Goal: Communication & Community: Answer question/provide support

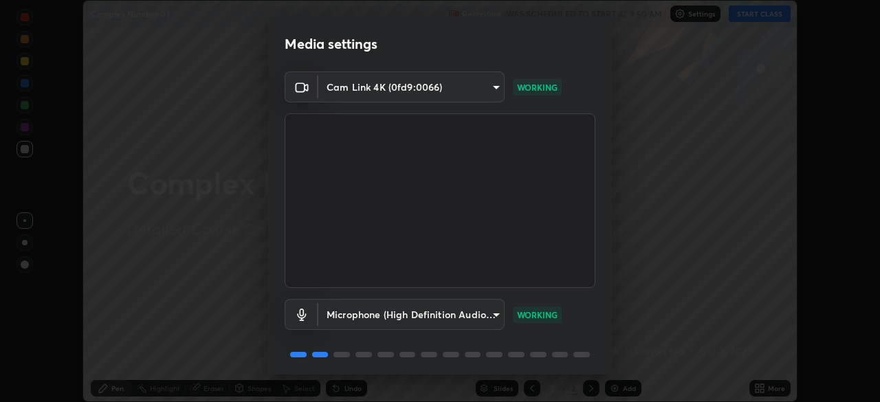
scroll to position [49, 0]
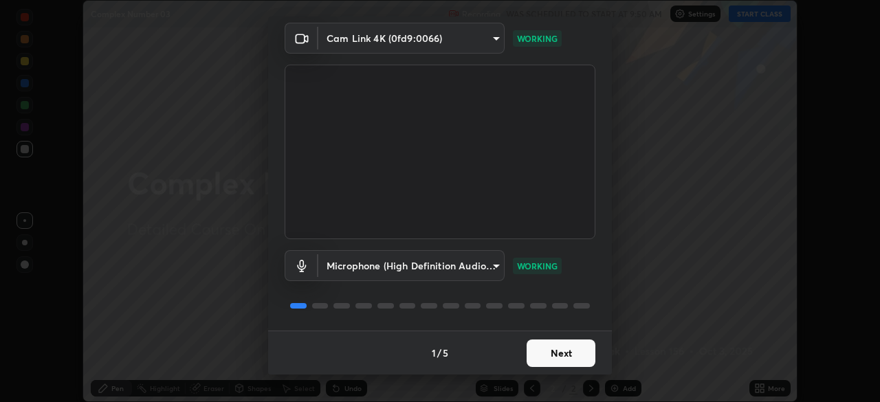
click at [557, 348] on button "Next" at bounding box center [560, 352] width 69 height 27
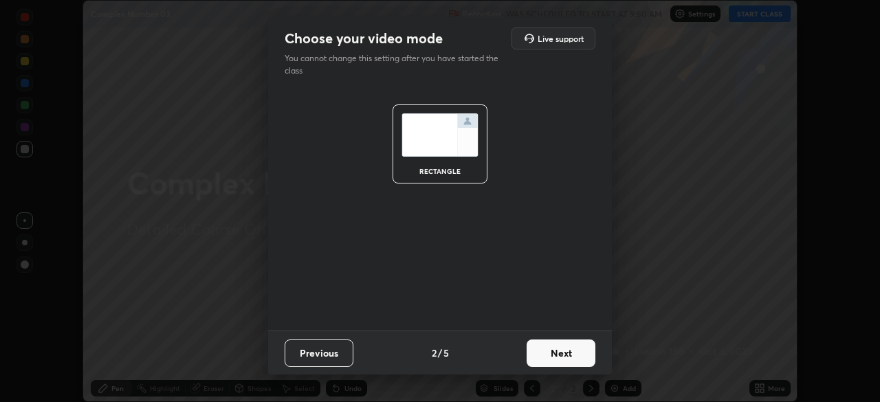
scroll to position [0, 0]
click at [572, 355] on button "Next" at bounding box center [560, 352] width 69 height 27
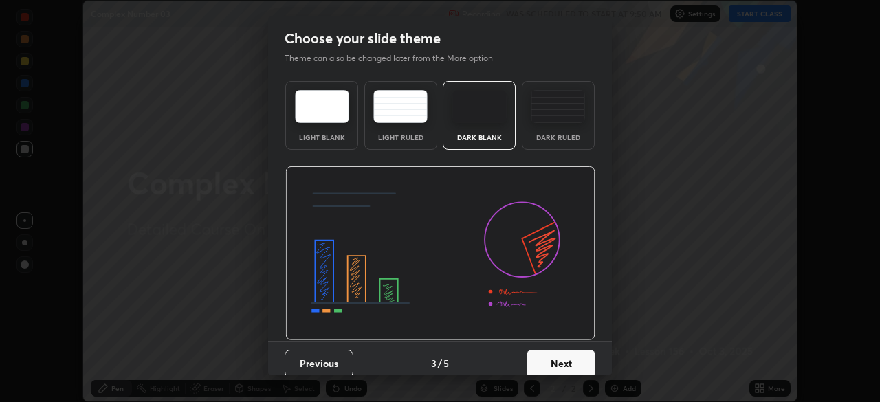
scroll to position [10, 0]
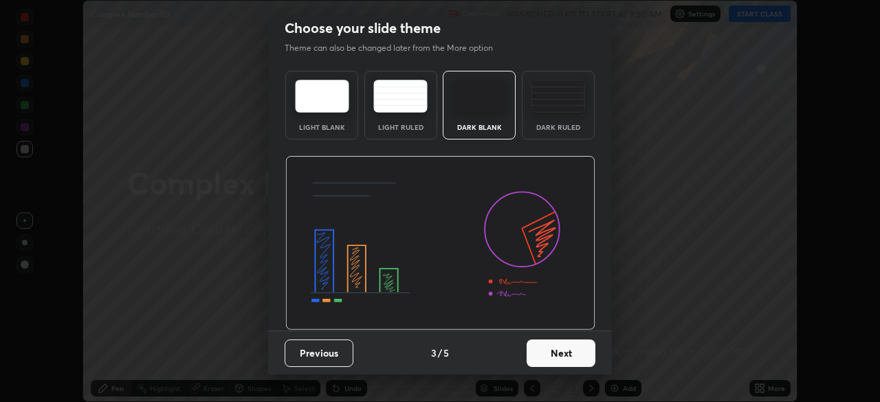
click at [566, 356] on button "Next" at bounding box center [560, 352] width 69 height 27
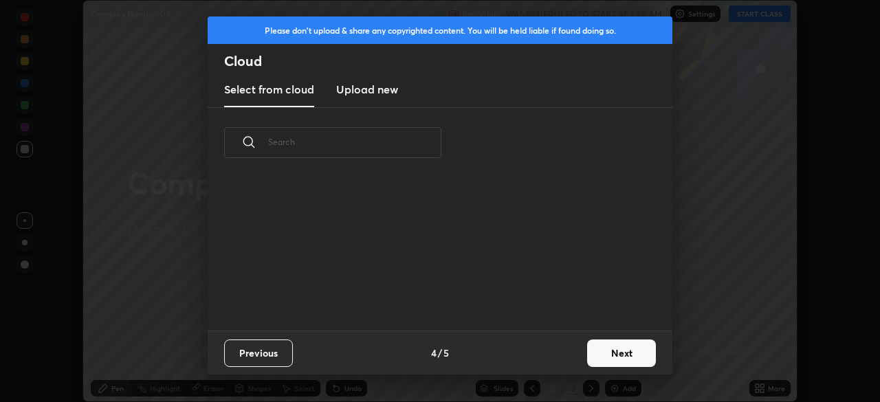
scroll to position [153, 441]
click at [607, 354] on button "Next" at bounding box center [621, 352] width 69 height 27
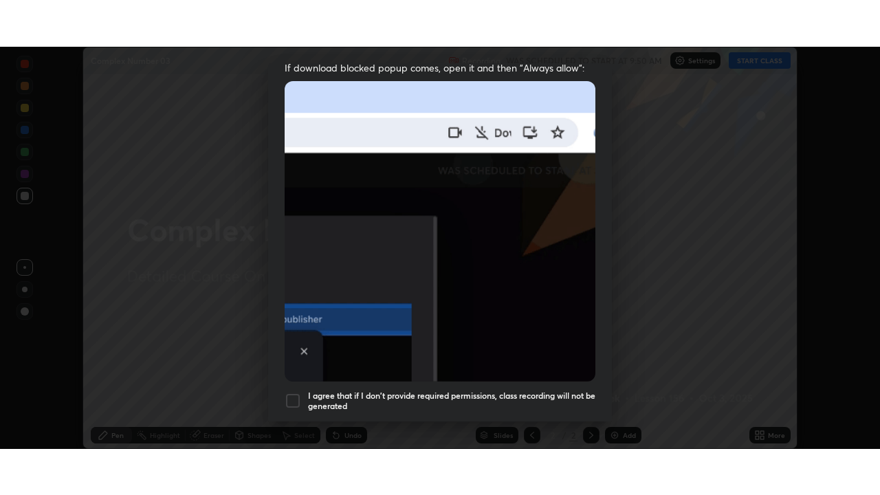
scroll to position [329, 0]
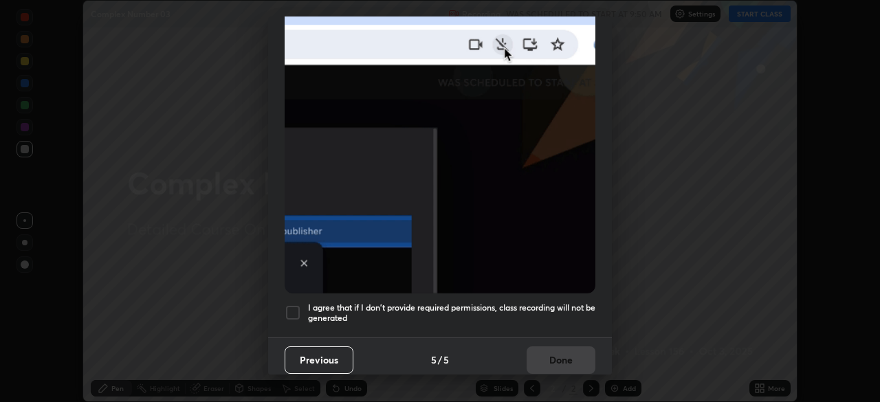
click at [292, 304] on div at bounding box center [292, 312] width 16 height 16
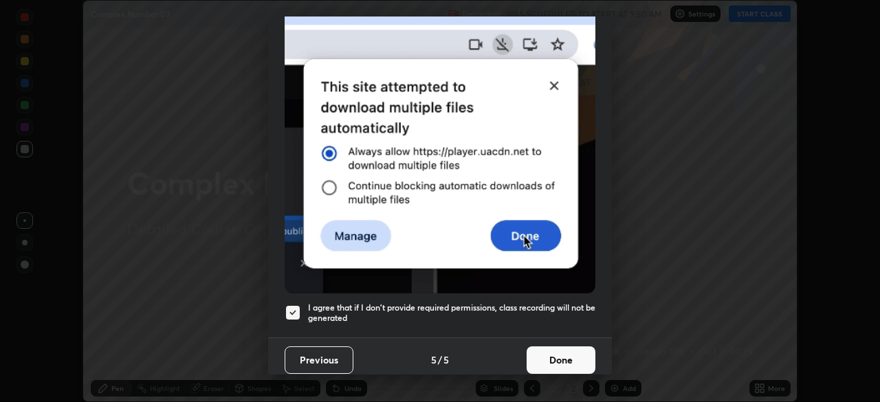
click at [549, 353] on button "Done" at bounding box center [560, 359] width 69 height 27
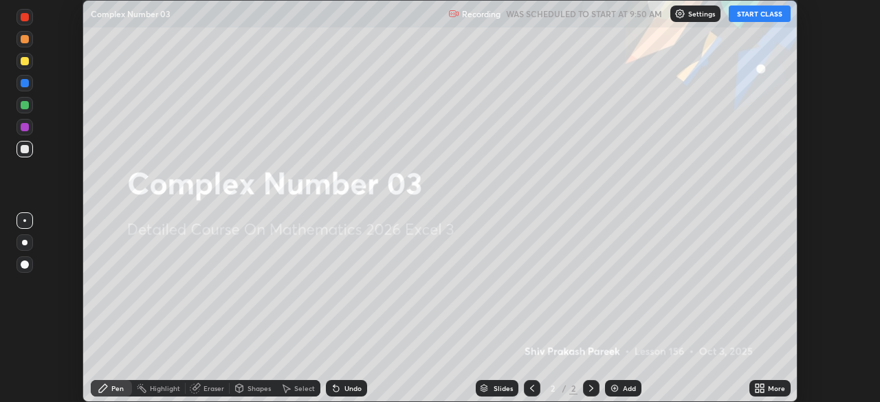
click at [768, 388] on div "More" at bounding box center [776, 388] width 17 height 7
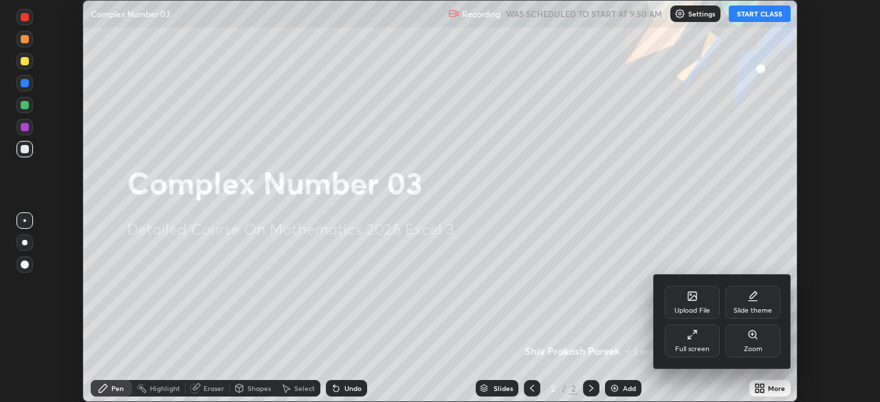
click at [744, 303] on div "Slide theme" at bounding box center [752, 302] width 55 height 33
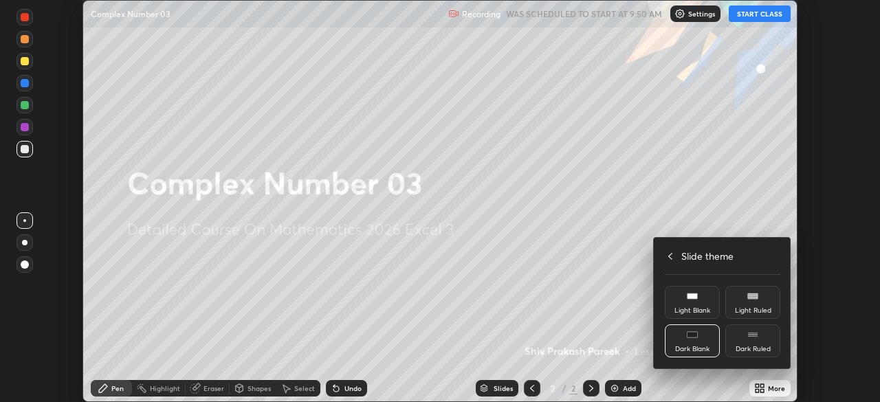
click at [749, 339] on icon at bounding box center [752, 334] width 11 height 11
click at [605, 321] on div at bounding box center [440, 201] width 880 height 402
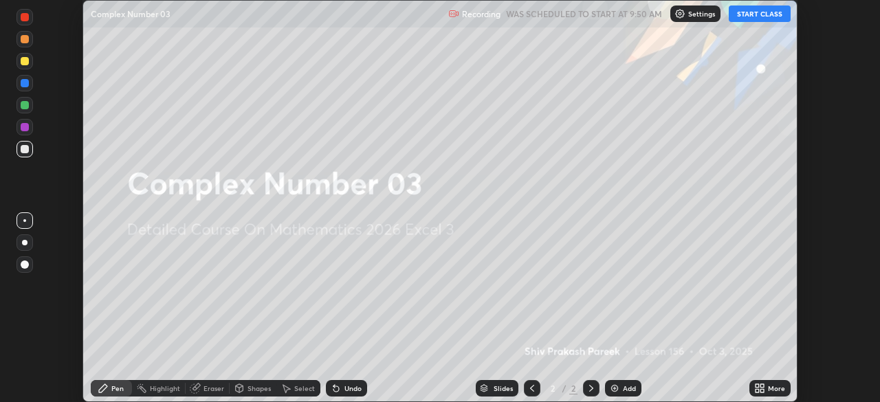
click at [628, 382] on div "Add" at bounding box center [623, 388] width 36 height 16
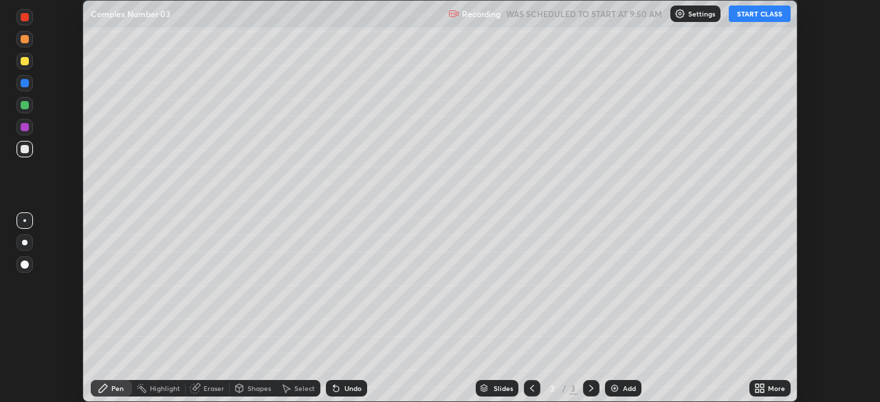
click at [761, 386] on icon at bounding box center [761, 385] width 3 height 3
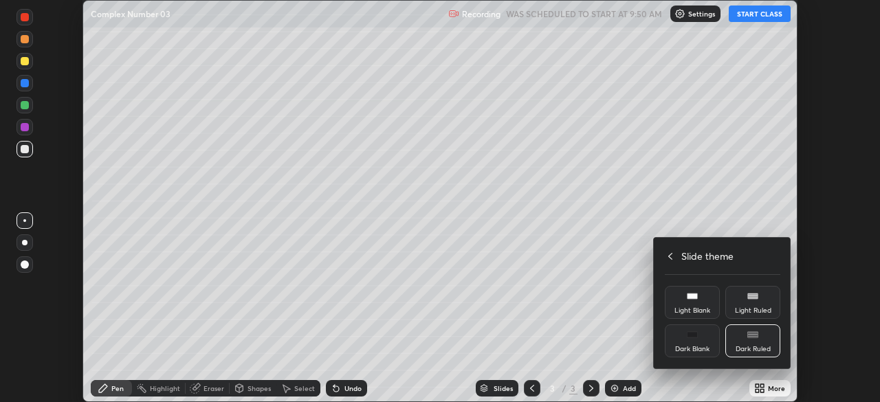
click at [671, 256] on icon at bounding box center [669, 256] width 11 height 11
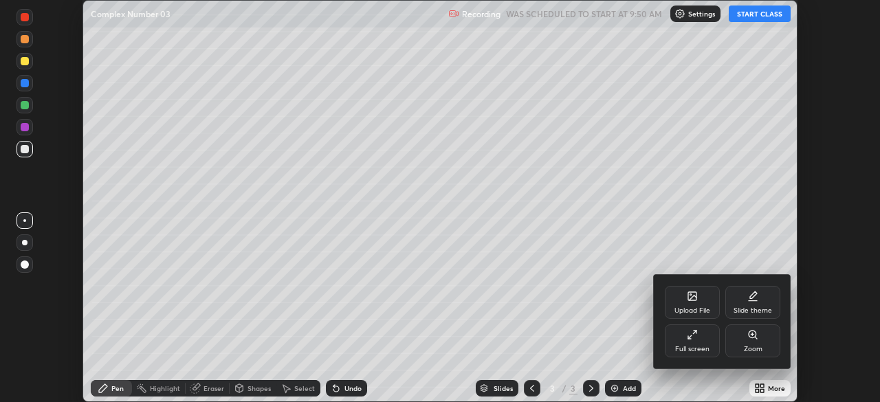
click at [606, 317] on div at bounding box center [440, 201] width 880 height 402
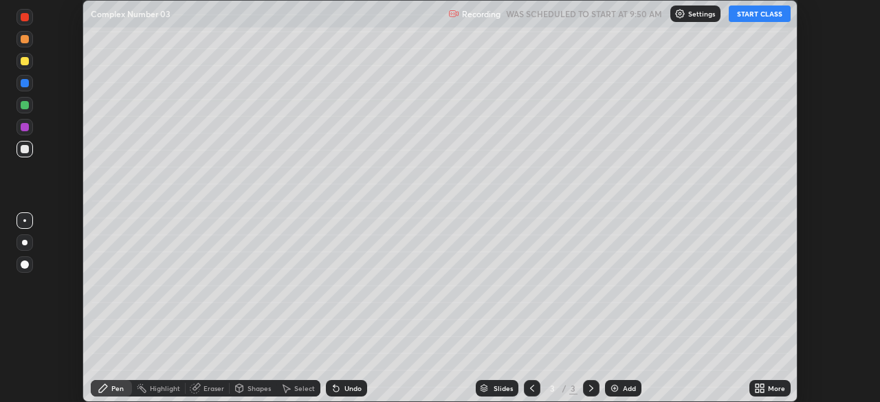
click at [761, 386] on icon at bounding box center [761, 385] width 3 height 3
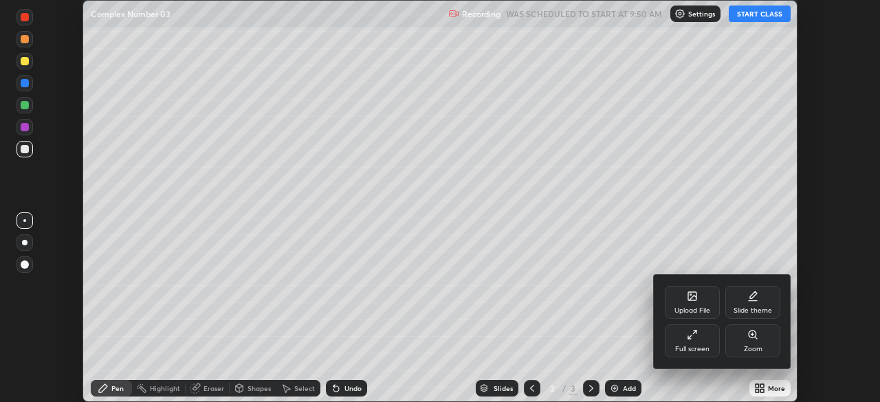
click at [699, 337] on div "Full screen" at bounding box center [691, 340] width 55 height 33
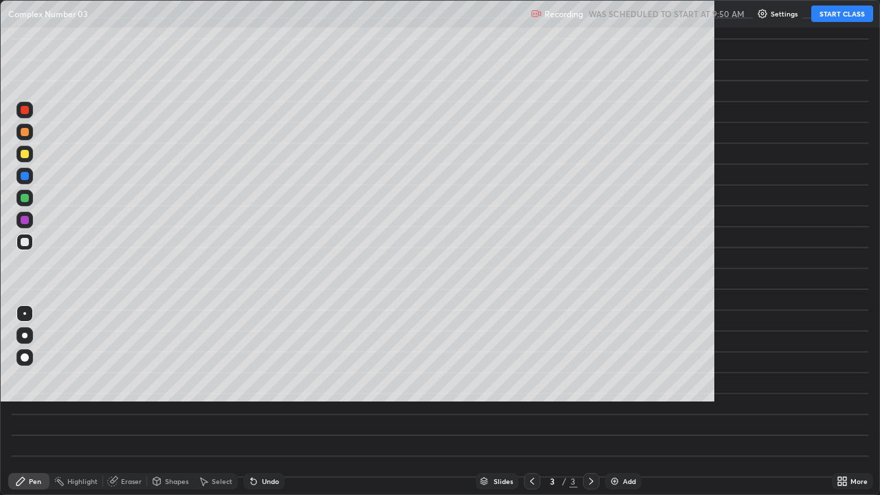
scroll to position [495, 880]
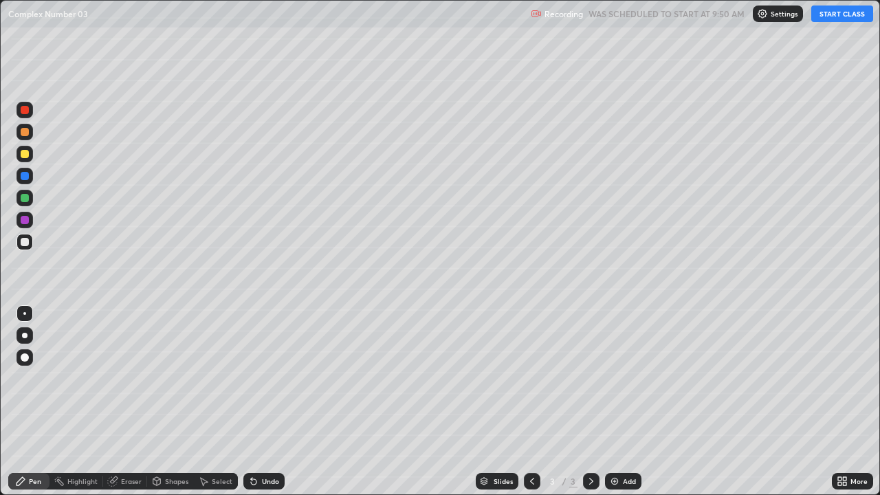
click at [830, 16] on button "START CLASS" at bounding box center [842, 13] width 62 height 16
click at [27, 247] on div at bounding box center [24, 242] width 16 height 16
click at [616, 401] on div "Add" at bounding box center [623, 481] width 36 height 16
click at [19, 238] on div at bounding box center [24, 242] width 16 height 16
click at [262, 401] on div "Undo" at bounding box center [270, 481] width 17 height 7
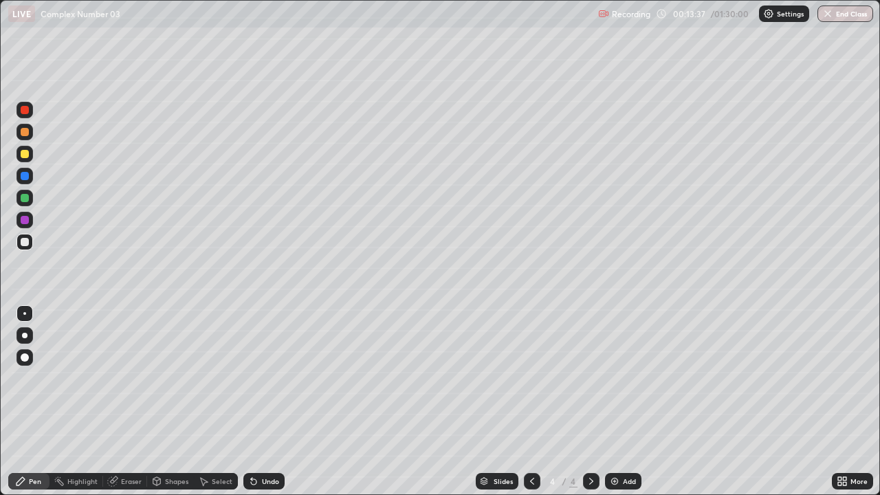
click at [632, 401] on div "Add" at bounding box center [629, 481] width 13 height 7
click at [265, 401] on div "Undo" at bounding box center [263, 481] width 41 height 16
click at [615, 401] on img at bounding box center [614, 481] width 11 height 11
click at [610, 401] on img at bounding box center [614, 481] width 11 height 11
click at [24, 195] on div at bounding box center [25, 198] width 8 height 8
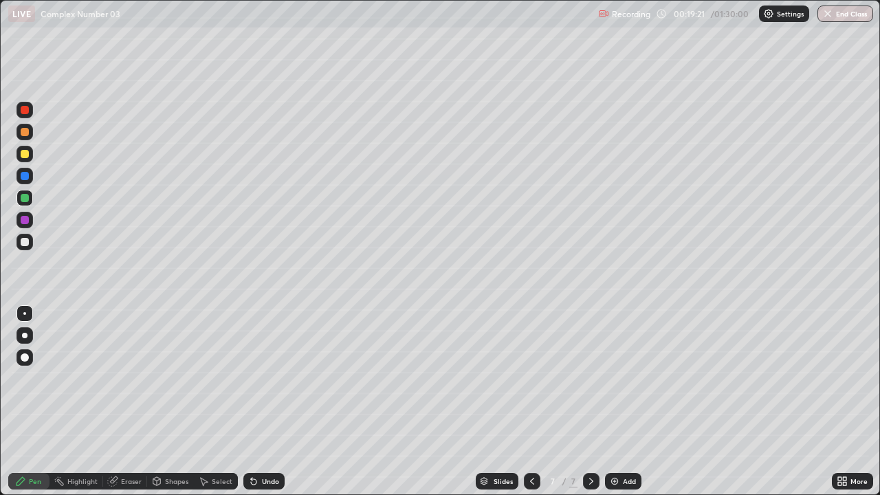
click at [270, 401] on div "Undo" at bounding box center [270, 481] width 17 height 7
click at [269, 401] on div "Undo" at bounding box center [270, 481] width 17 height 7
click at [266, 401] on div "Undo" at bounding box center [270, 481] width 17 height 7
click at [265, 401] on div "Undo" at bounding box center [263, 481] width 41 height 16
click at [266, 401] on div "Undo" at bounding box center [270, 481] width 17 height 7
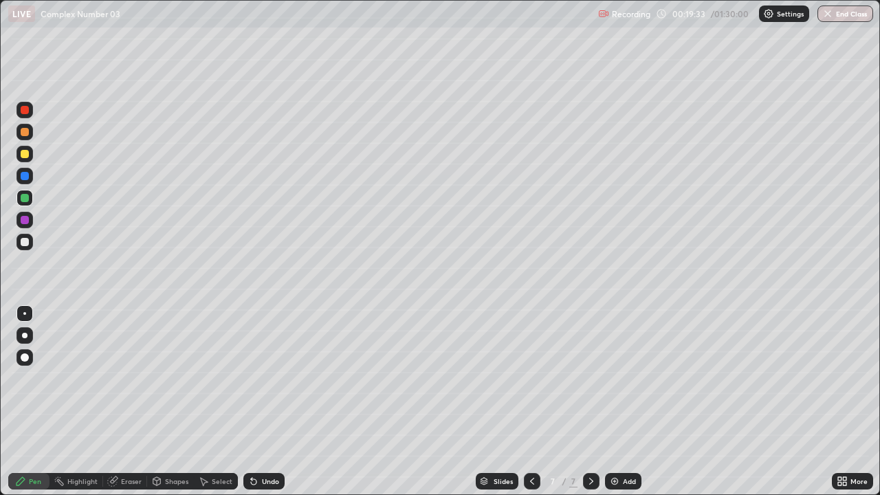
click at [25, 155] on div at bounding box center [25, 154] width 8 height 8
click at [616, 401] on img at bounding box center [614, 481] width 11 height 11
click at [31, 241] on div at bounding box center [24, 242] width 16 height 16
click at [23, 155] on div at bounding box center [25, 154] width 8 height 8
click at [24, 175] on div at bounding box center [25, 176] width 8 height 8
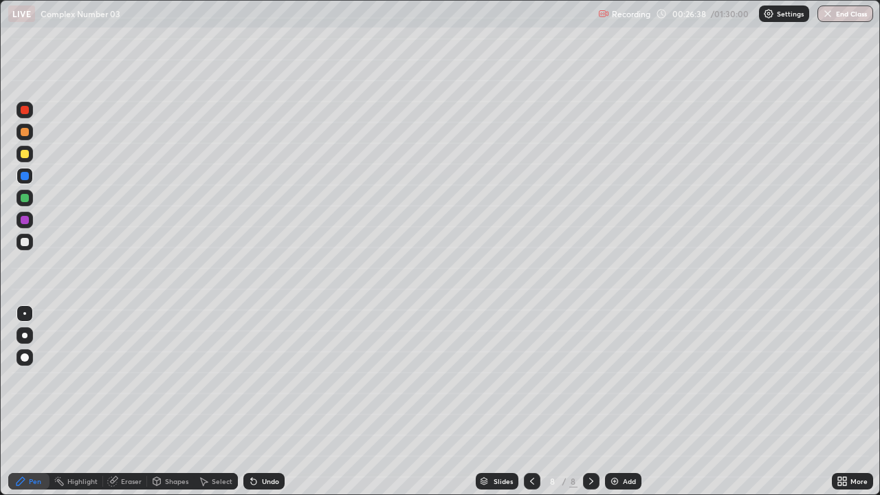
click at [27, 243] on div at bounding box center [25, 242] width 8 height 8
click at [269, 401] on div "Undo" at bounding box center [270, 481] width 17 height 7
click at [625, 401] on div "Add" at bounding box center [629, 481] width 13 height 7
click at [528, 401] on icon at bounding box center [531, 481] width 11 height 11
click at [623, 401] on div "Add" at bounding box center [629, 481] width 13 height 7
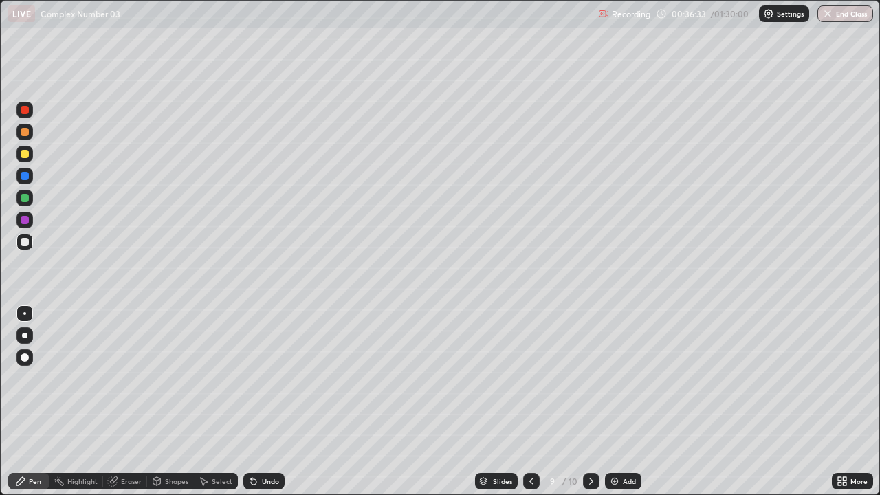
click at [25, 198] on div at bounding box center [25, 198] width 8 height 8
click at [23, 245] on div at bounding box center [25, 242] width 8 height 8
click at [263, 401] on div "Undo" at bounding box center [263, 481] width 41 height 16
click at [261, 401] on div "Undo" at bounding box center [263, 481] width 41 height 16
click at [621, 401] on div "Add" at bounding box center [623, 481] width 36 height 16
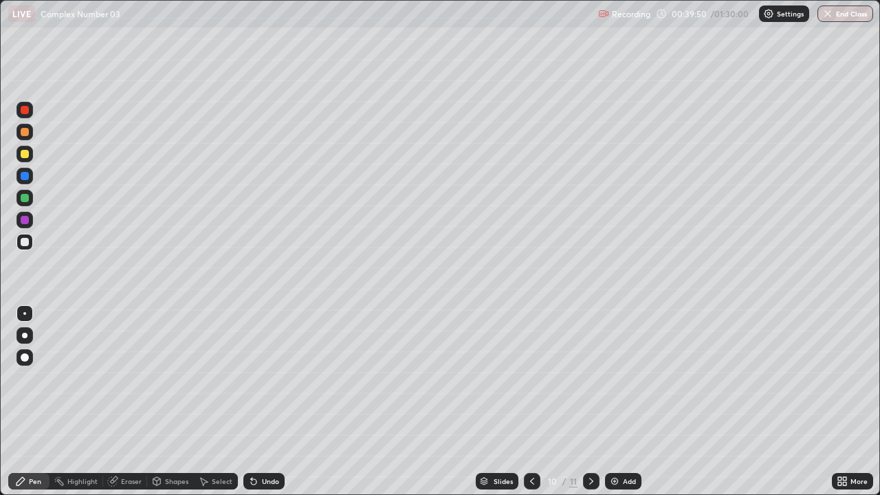
click at [21, 153] on div at bounding box center [25, 154] width 8 height 8
click at [19, 243] on div at bounding box center [24, 242] width 16 height 16
click at [530, 401] on icon at bounding box center [531, 481] width 11 height 11
click at [594, 401] on icon at bounding box center [590, 481] width 11 height 11
click at [19, 241] on div at bounding box center [24, 242] width 16 height 16
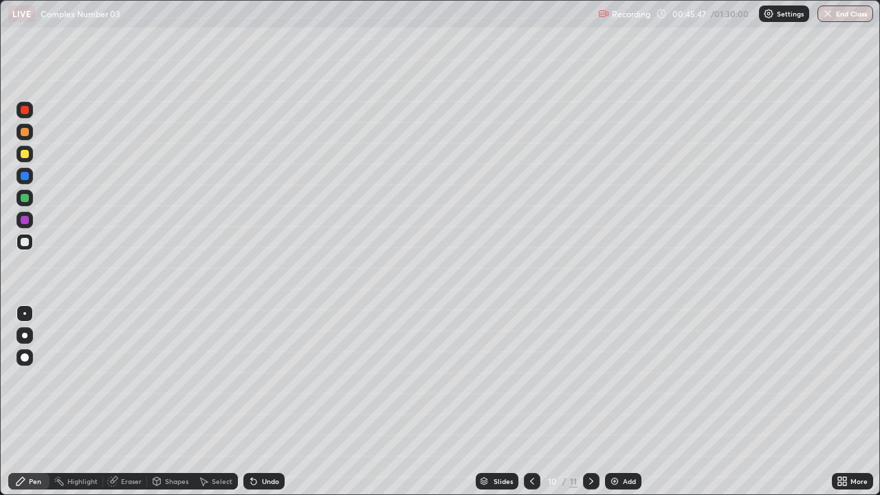
click at [24, 200] on div at bounding box center [25, 198] width 8 height 8
click at [265, 401] on div "Undo" at bounding box center [263, 481] width 41 height 16
click at [25, 242] on div at bounding box center [25, 242] width 8 height 8
click at [19, 201] on div at bounding box center [24, 198] width 16 height 16
click at [533, 401] on div at bounding box center [532, 480] width 16 height 27
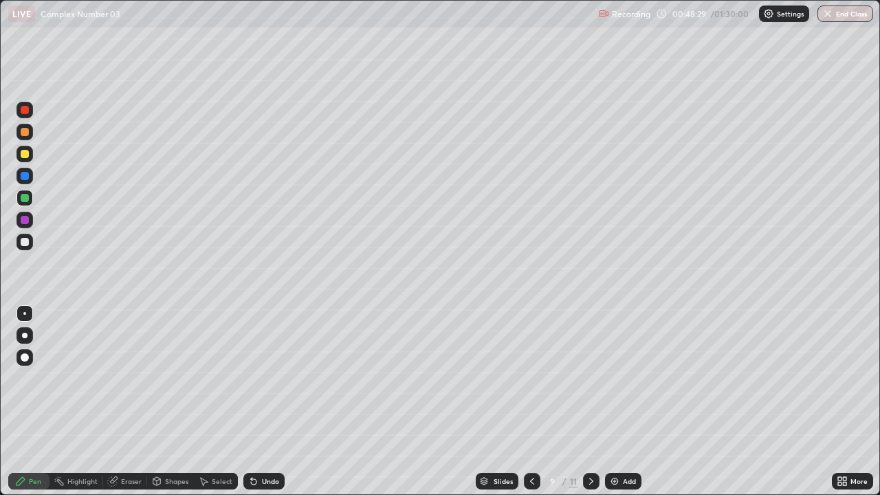
click at [589, 401] on icon at bounding box center [590, 481] width 11 height 11
click at [624, 401] on div "Add" at bounding box center [629, 481] width 13 height 7
click at [25, 155] on div at bounding box center [25, 154] width 8 height 8
click at [268, 401] on div "Undo" at bounding box center [270, 481] width 17 height 7
click at [266, 401] on div "Undo" at bounding box center [270, 481] width 17 height 7
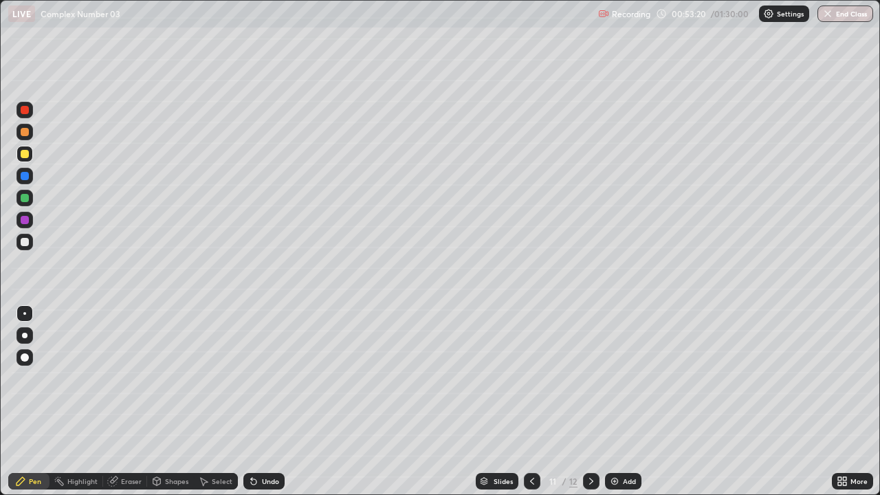
click at [267, 401] on div "Undo" at bounding box center [270, 481] width 17 height 7
click at [263, 401] on div "Undo" at bounding box center [270, 481] width 17 height 7
click at [262, 401] on div "Undo" at bounding box center [270, 481] width 17 height 7
click at [251, 401] on icon at bounding box center [251, 478] width 1 height 1
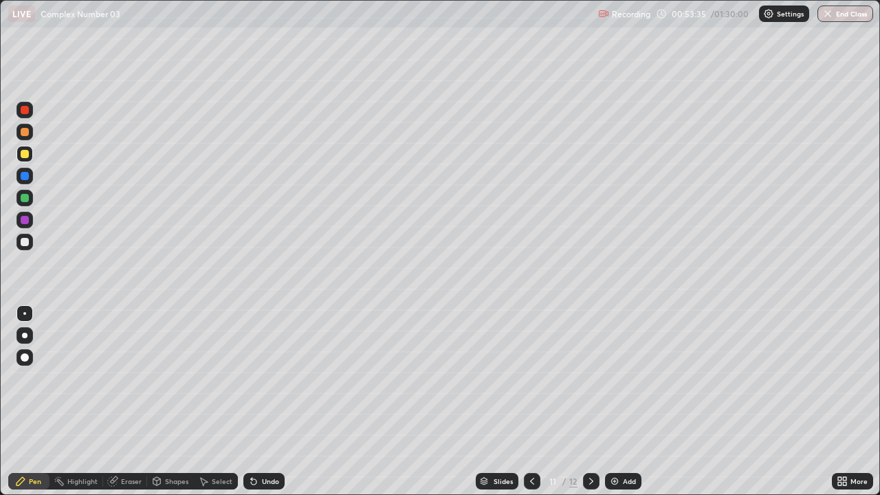
click at [26, 241] on div at bounding box center [25, 242] width 8 height 8
click at [25, 198] on div at bounding box center [25, 198] width 8 height 8
click at [265, 401] on div "Undo" at bounding box center [270, 481] width 17 height 7
click at [262, 401] on div "Undo" at bounding box center [270, 481] width 17 height 7
click at [263, 401] on div "Undo" at bounding box center [263, 481] width 41 height 16
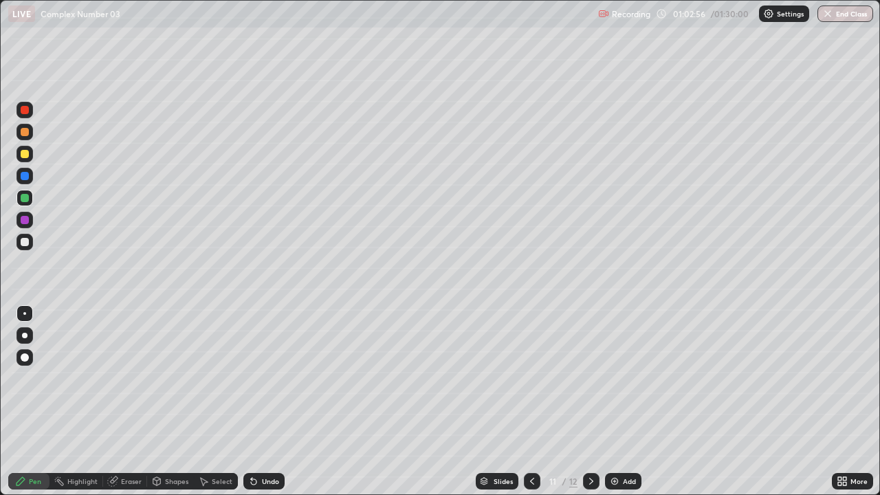
click at [625, 401] on div "Add" at bounding box center [629, 481] width 13 height 7
click at [23, 156] on div at bounding box center [25, 154] width 8 height 8
click at [23, 176] on div at bounding box center [25, 176] width 8 height 8
click at [281, 401] on div "Undo" at bounding box center [263, 481] width 41 height 16
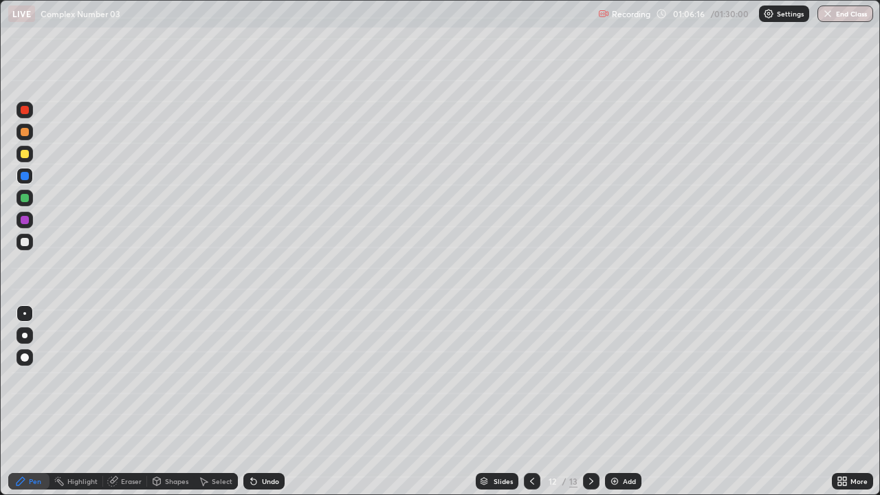
click at [280, 401] on div "Undo" at bounding box center [263, 481] width 41 height 16
click at [279, 401] on div "Undo" at bounding box center [263, 481] width 41 height 16
click at [278, 401] on div "Undo" at bounding box center [263, 481] width 41 height 16
click at [271, 401] on div "Undo" at bounding box center [270, 481] width 17 height 7
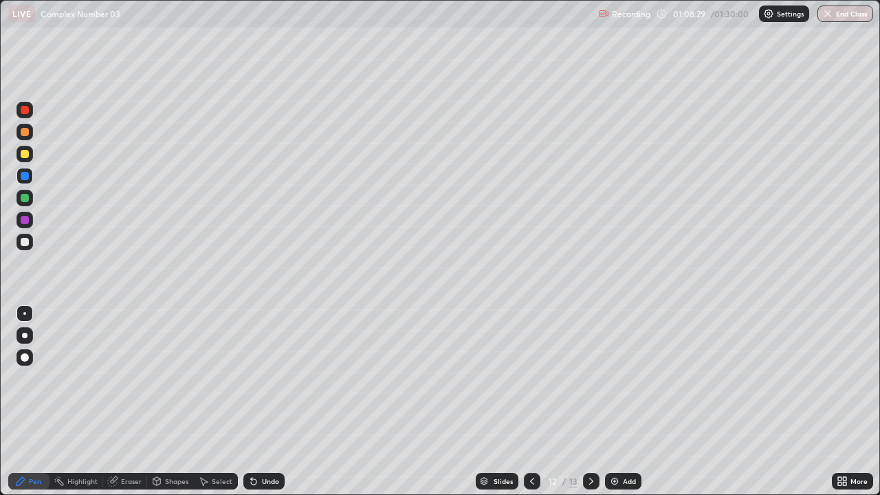
click at [268, 401] on div "Undo" at bounding box center [263, 481] width 41 height 16
click at [24, 240] on div at bounding box center [25, 242] width 8 height 8
click at [621, 401] on div "Add" at bounding box center [623, 481] width 36 height 16
click at [23, 201] on div at bounding box center [25, 198] width 8 height 8
click at [530, 401] on icon at bounding box center [531, 481] width 11 height 11
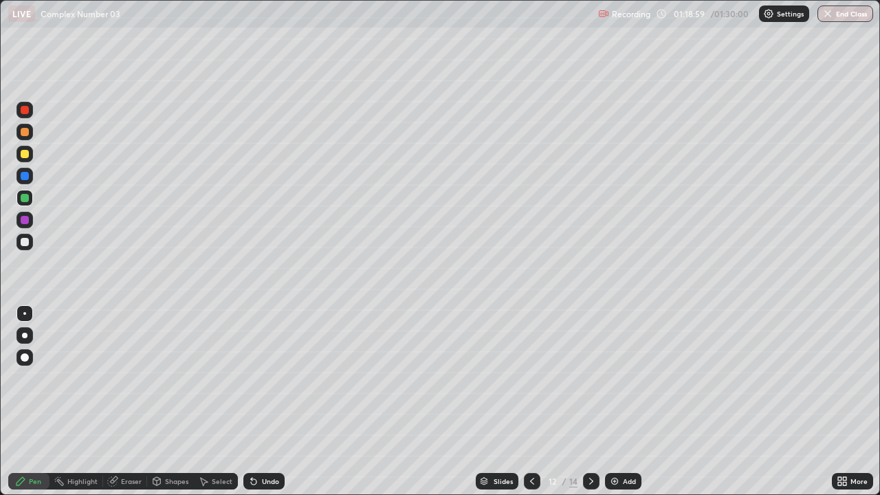
click at [590, 401] on icon at bounding box center [590, 481] width 11 height 11
click at [25, 199] on div at bounding box center [25, 198] width 8 height 8
click at [126, 401] on div "Eraser" at bounding box center [125, 481] width 44 height 16
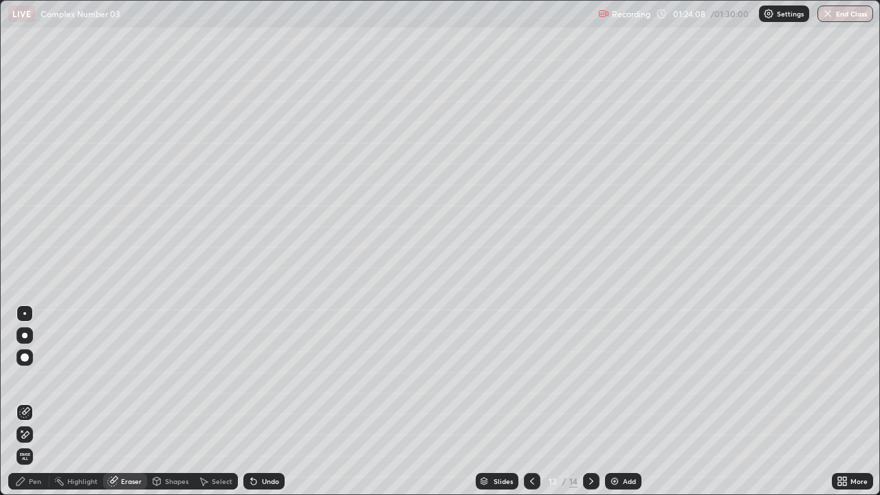
click at [530, 401] on icon at bounding box center [532, 481] width 4 height 7
click at [583, 401] on div at bounding box center [591, 480] width 16 height 27
click at [35, 401] on div "Pen" at bounding box center [35, 481] width 12 height 7
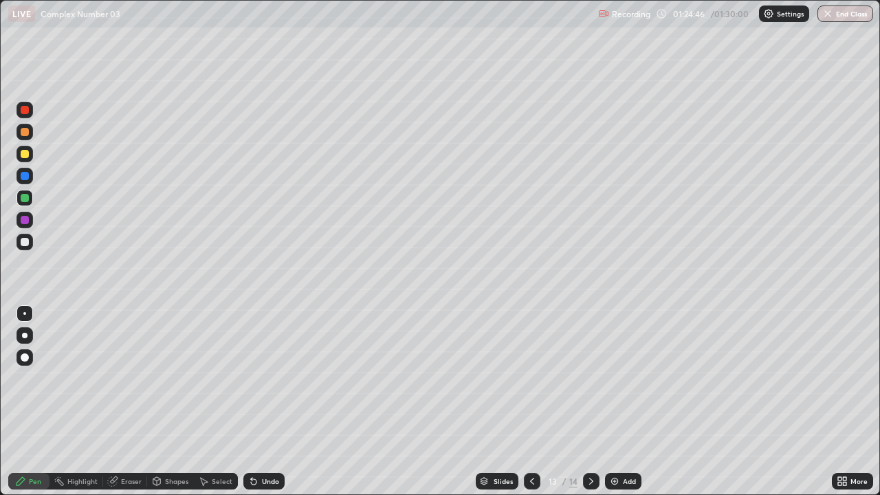
click at [128, 401] on div "Eraser" at bounding box center [131, 481] width 21 height 7
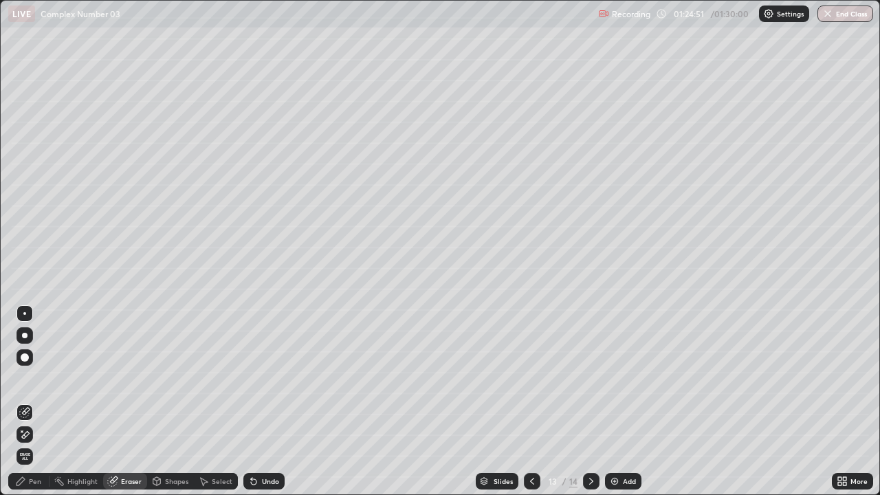
click at [36, 401] on div "Pen" at bounding box center [35, 481] width 12 height 7
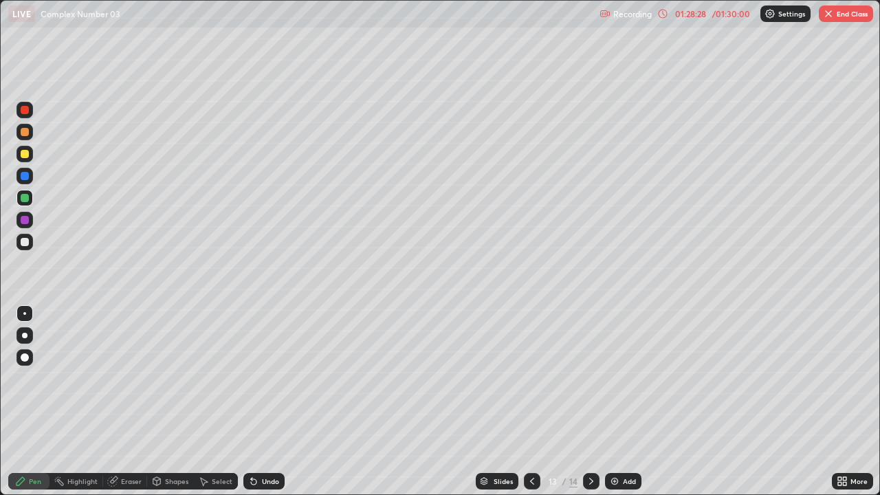
click at [853, 20] on button "End Class" at bounding box center [845, 13] width 54 height 16
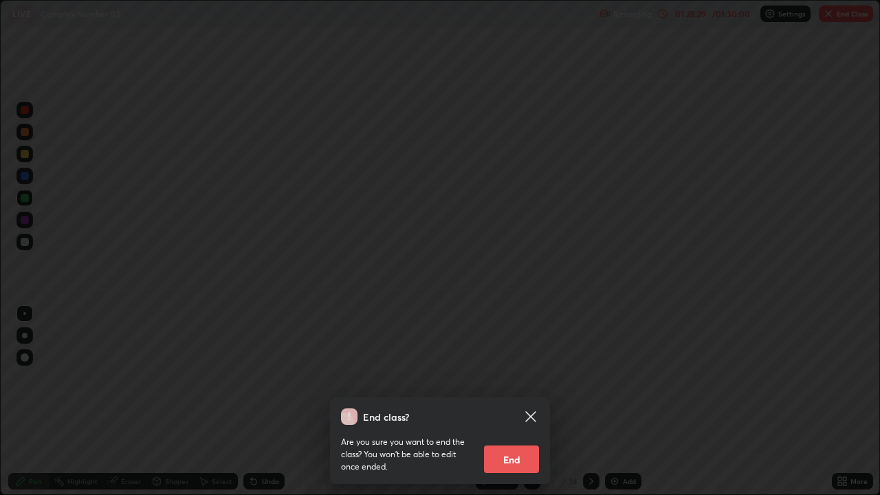
click at [515, 401] on button "End" at bounding box center [511, 458] width 55 height 27
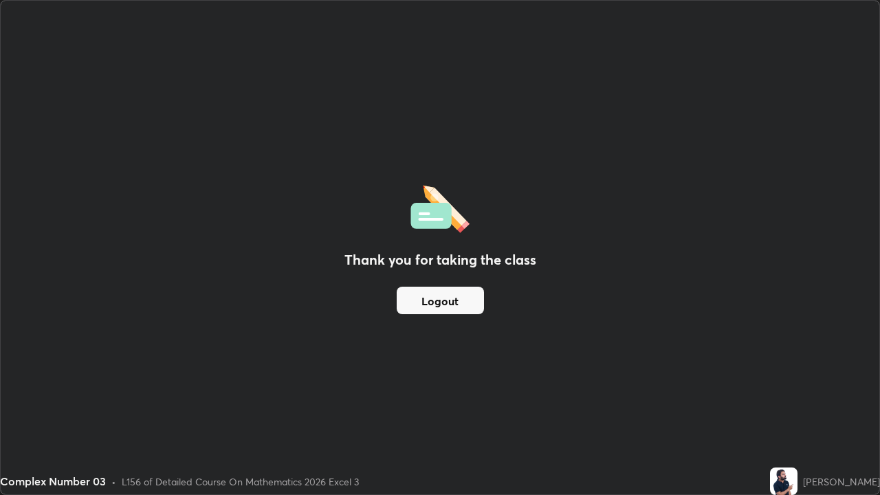
click at [442, 306] on button "Logout" at bounding box center [439, 300] width 87 height 27
click at [436, 309] on button "Logout" at bounding box center [439, 300] width 87 height 27
